Goal: Task Accomplishment & Management: Use online tool/utility

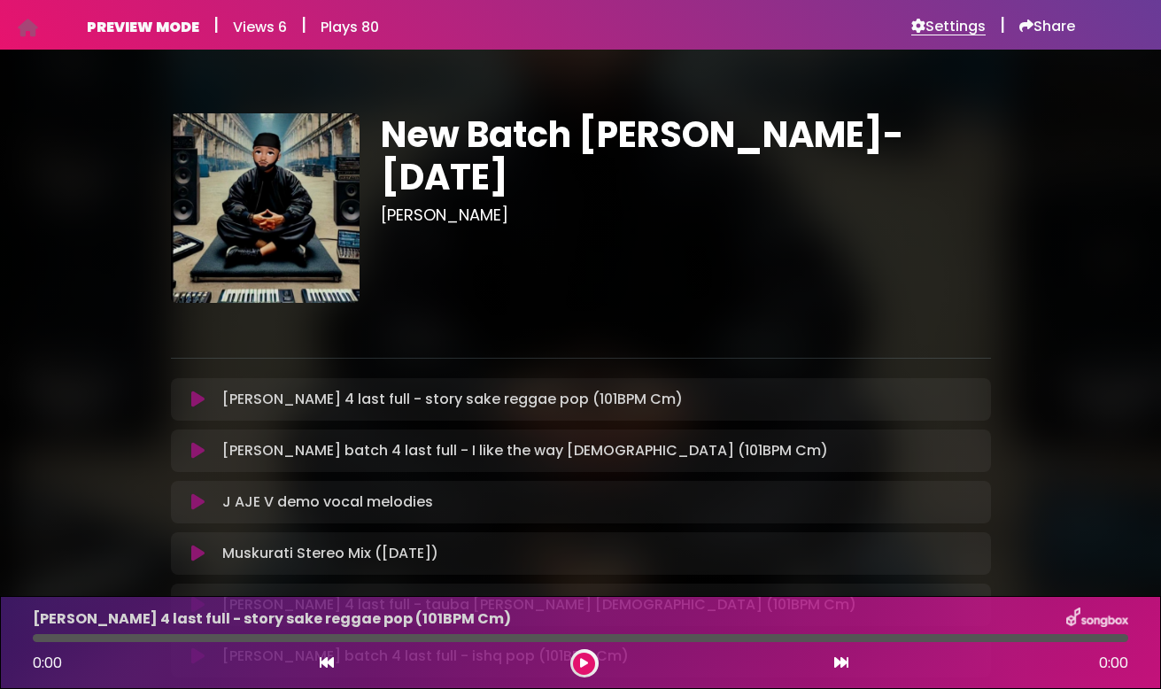
click at [949, 27] on h6 "Settings" at bounding box center [948, 27] width 74 height 18
click at [199, 400] on icon at bounding box center [197, 400] width 13 height 18
click at [941, 26] on h6 "Settings" at bounding box center [948, 27] width 74 height 18
click at [195, 401] on icon at bounding box center [197, 400] width 13 height 18
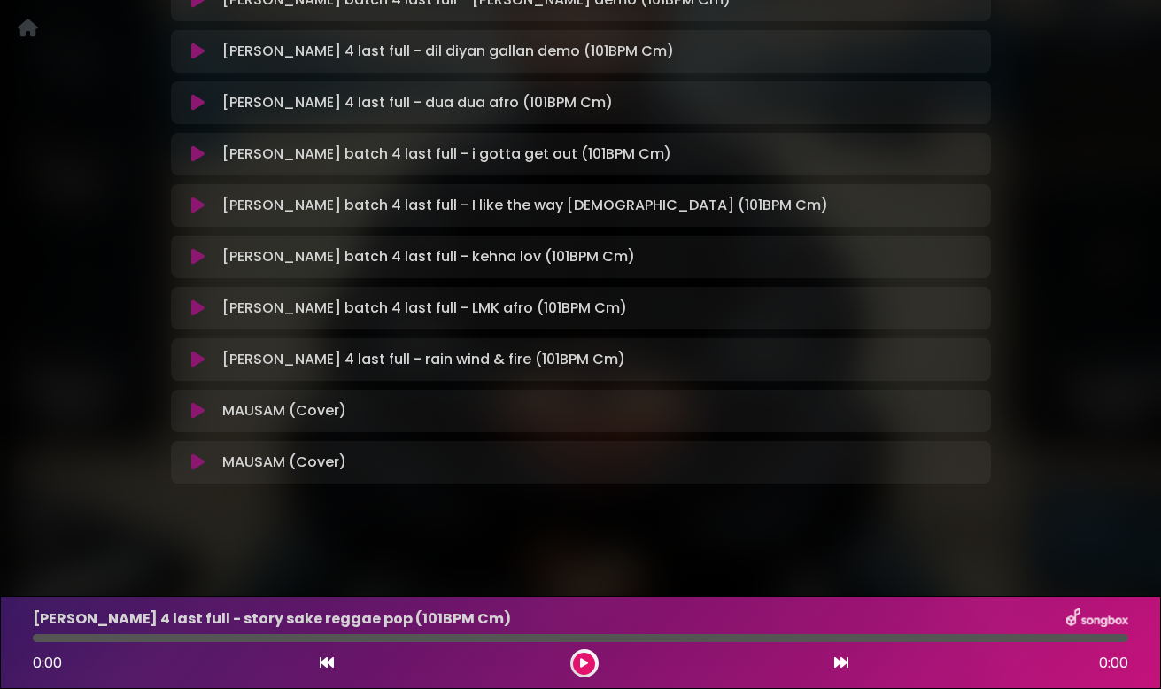
click at [199, 459] on icon at bounding box center [197, 462] width 13 height 18
